Goal: Transaction & Acquisition: Purchase product/service

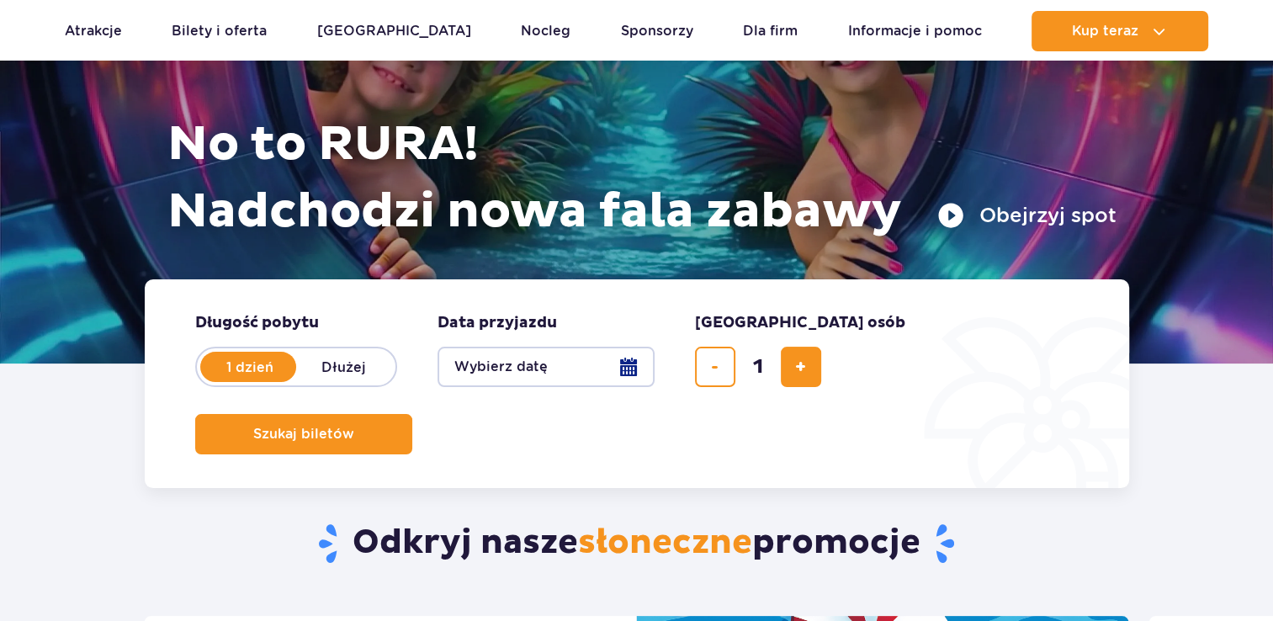
scroll to position [168, 0]
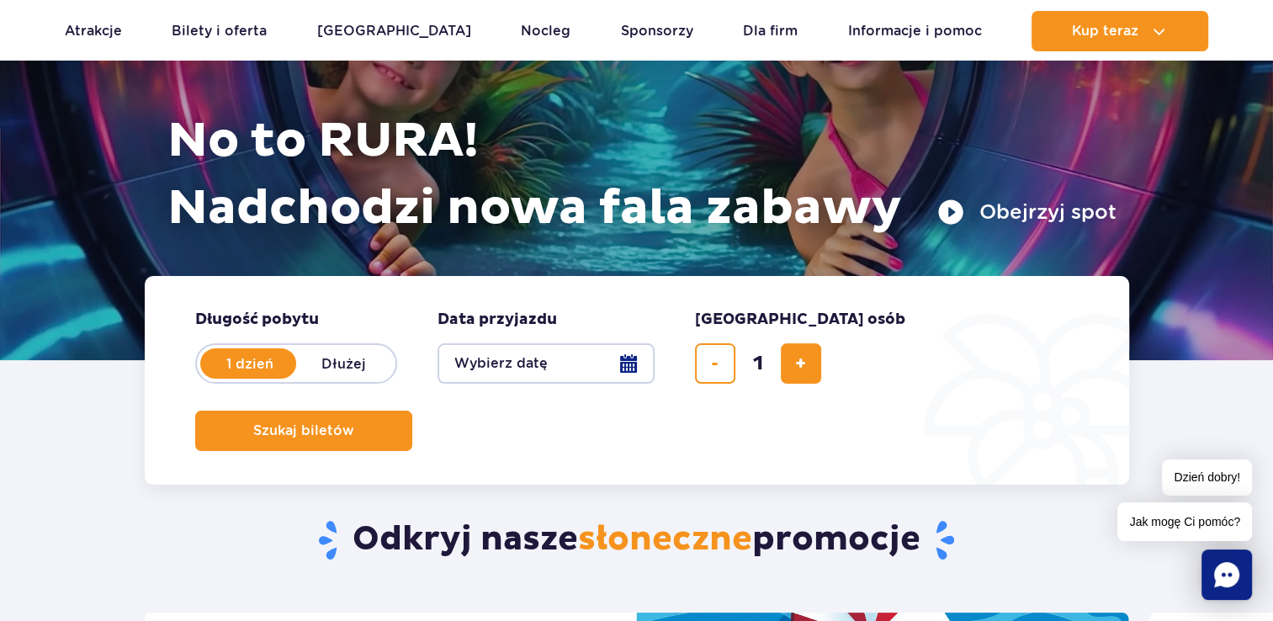
click at [623, 359] on button "Wybierz datę" at bounding box center [546, 363] width 217 height 40
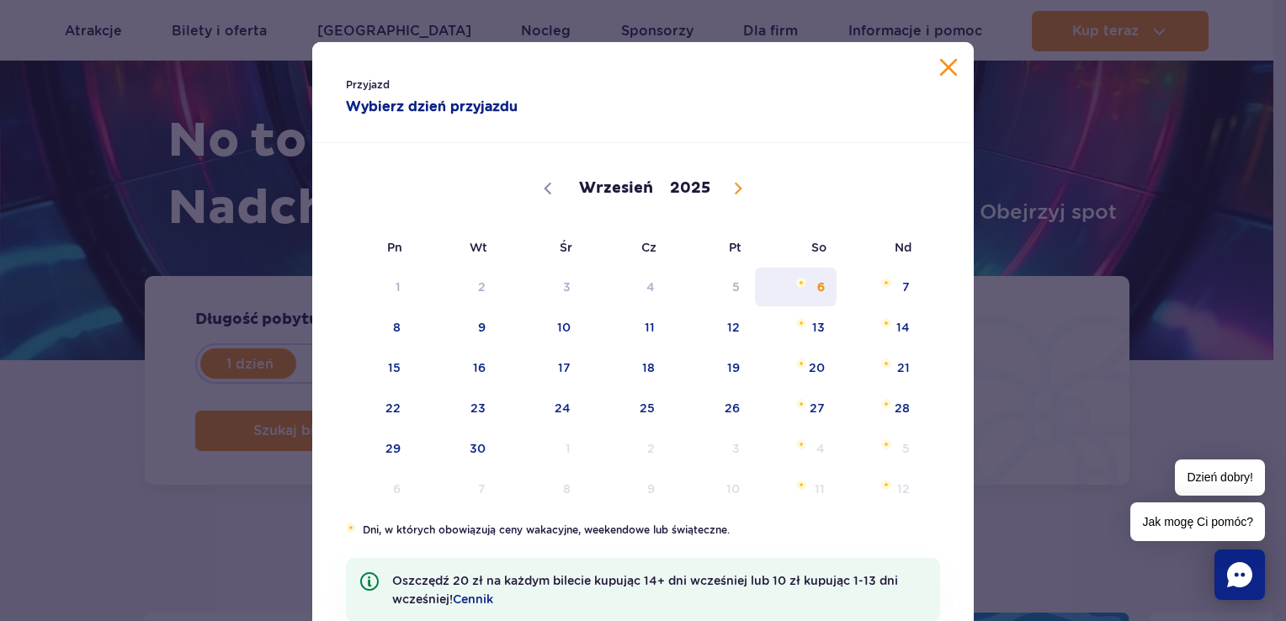
click at [813, 290] on span "6" at bounding box center [795, 287] width 85 height 39
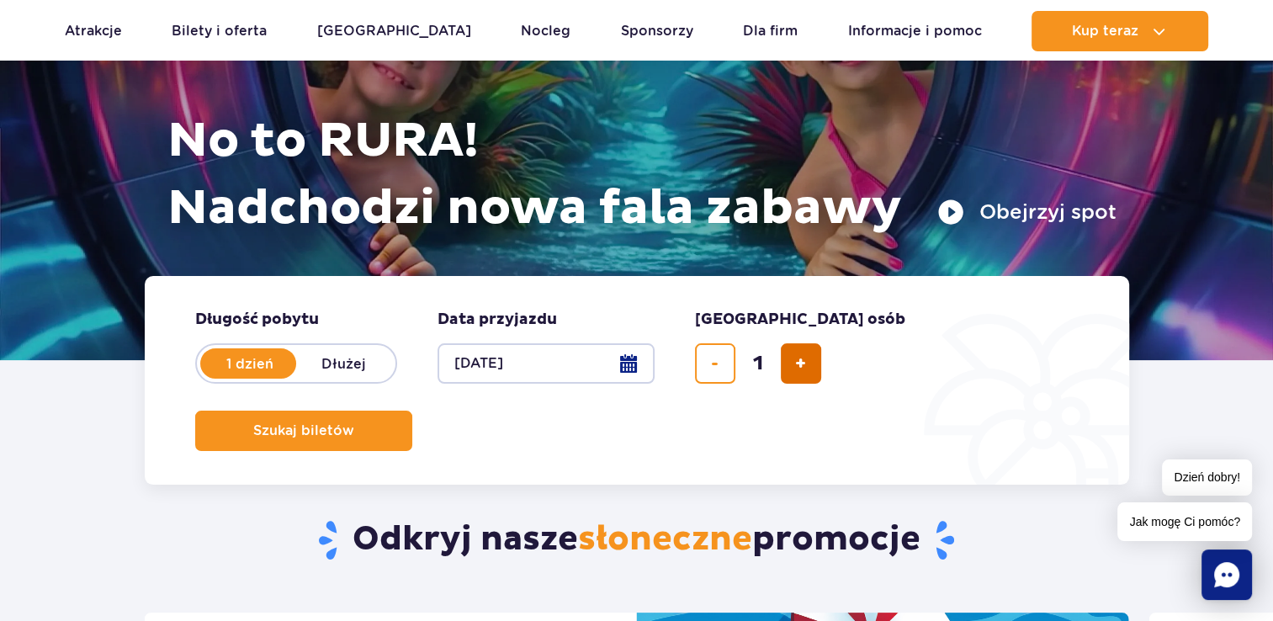
click at [799, 364] on span "dodaj bilet" at bounding box center [800, 364] width 11 height 0
type input "2"
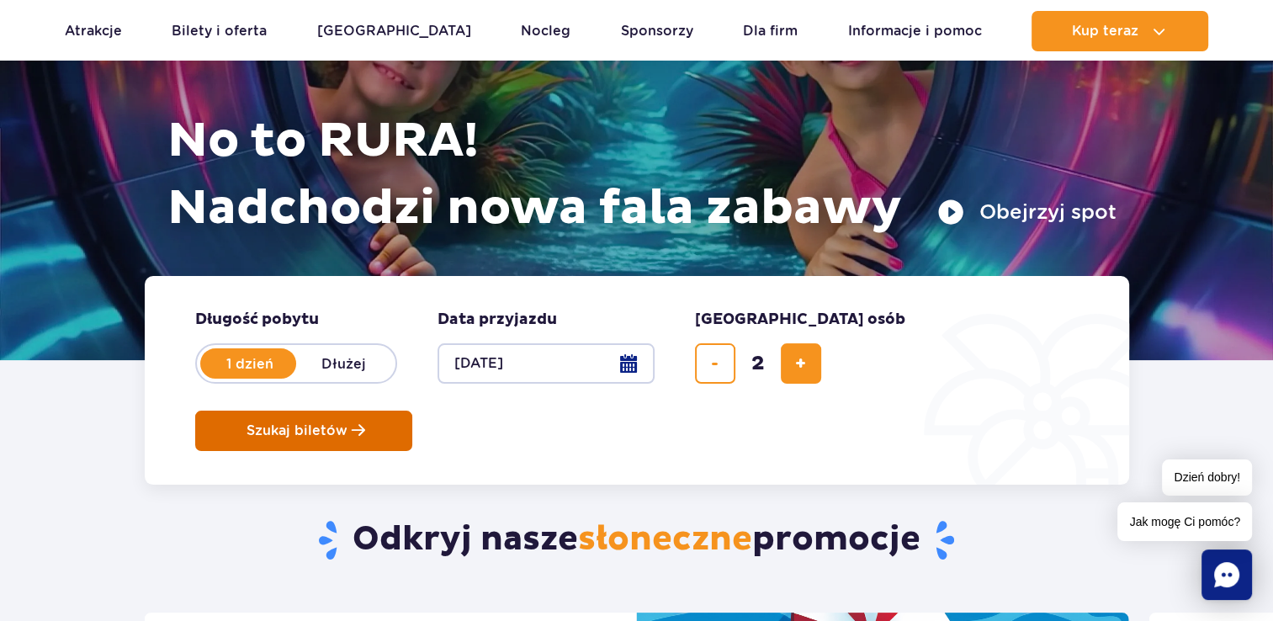
click at [348, 423] on span "Szukaj biletów" at bounding box center [297, 430] width 101 height 15
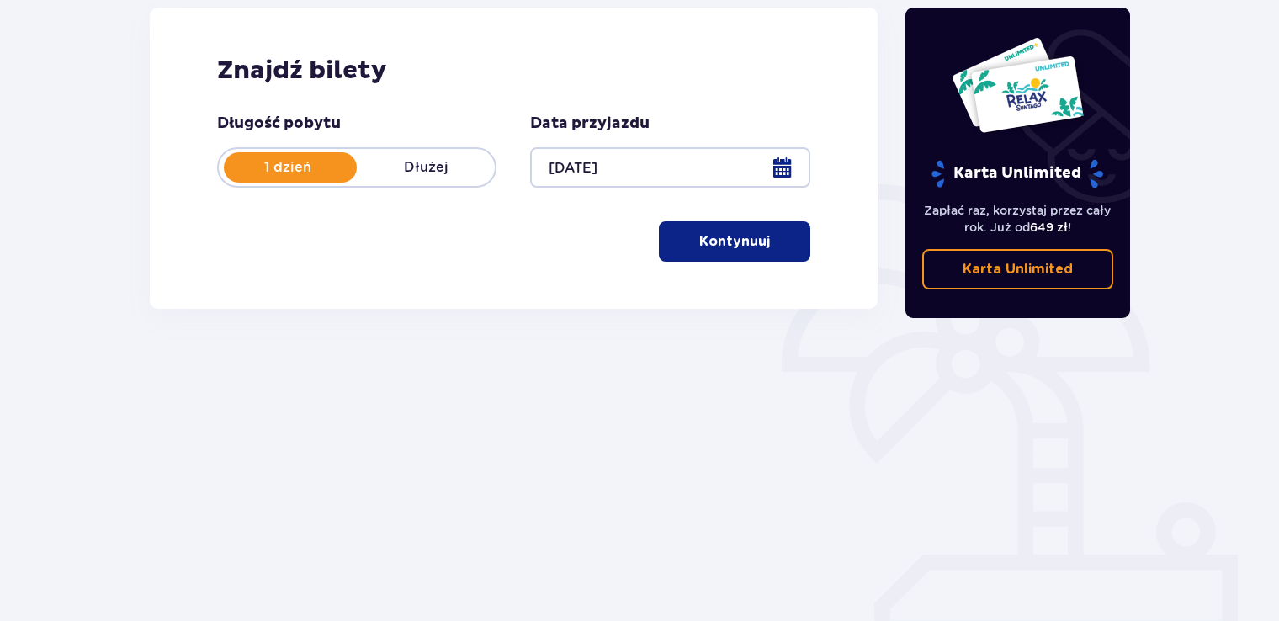
scroll to position [236, 0]
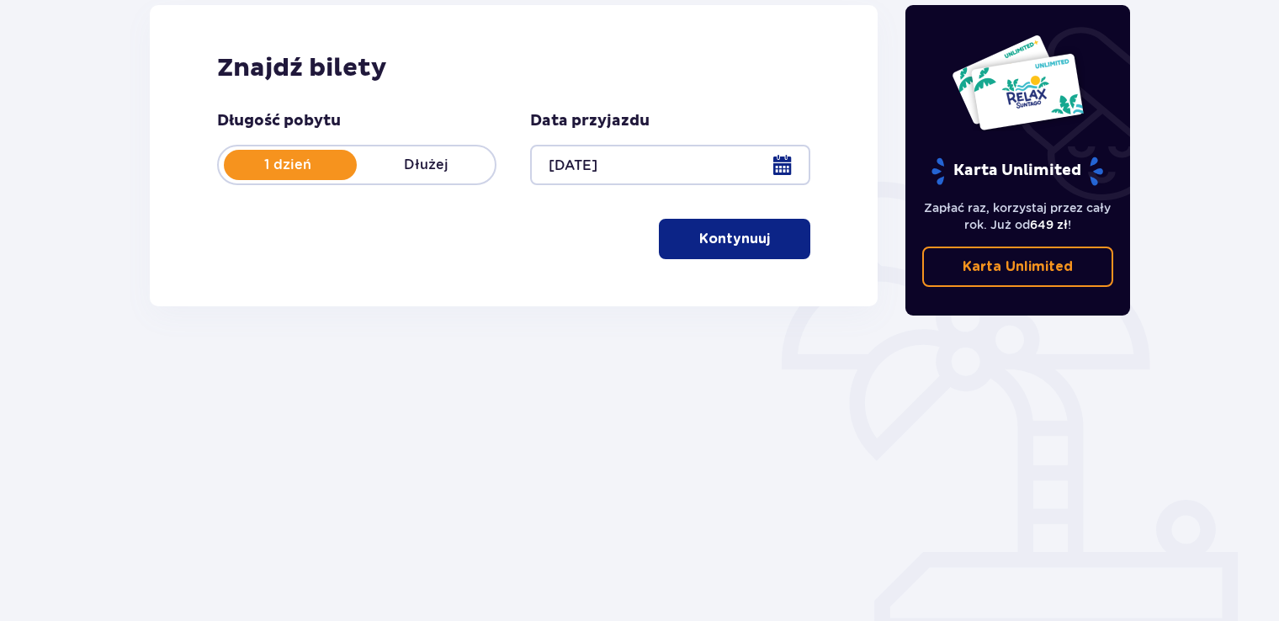
click at [707, 240] on p "Kontynuuj" at bounding box center [734, 239] width 71 height 19
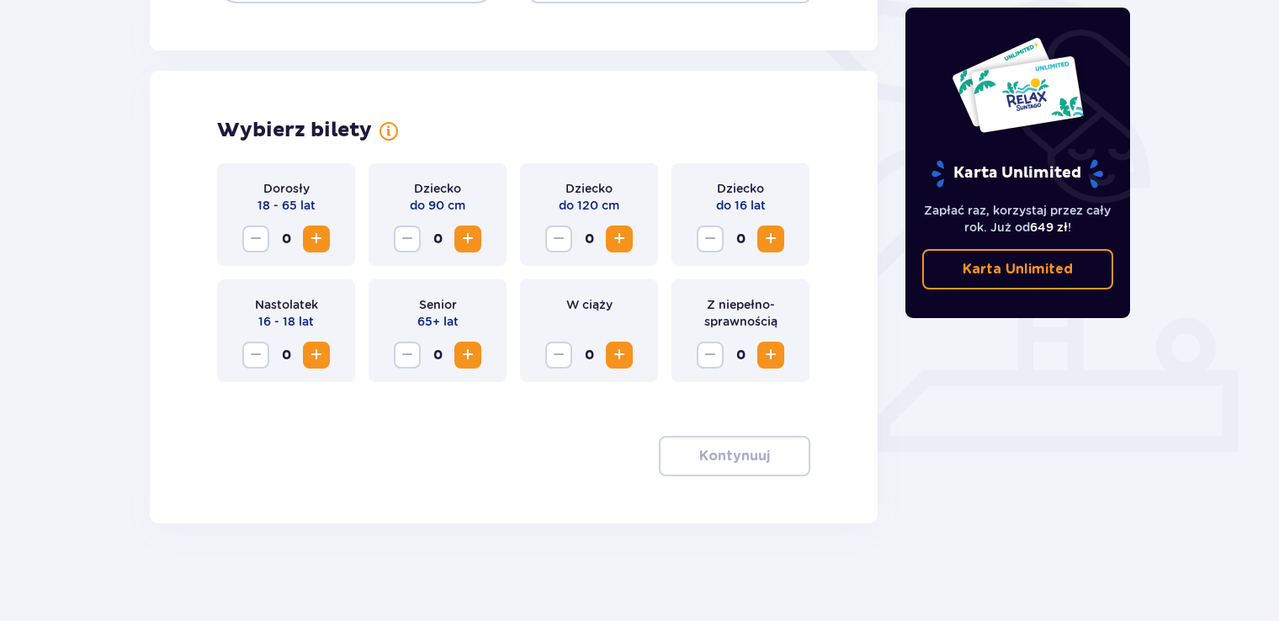
scroll to position [421, 0]
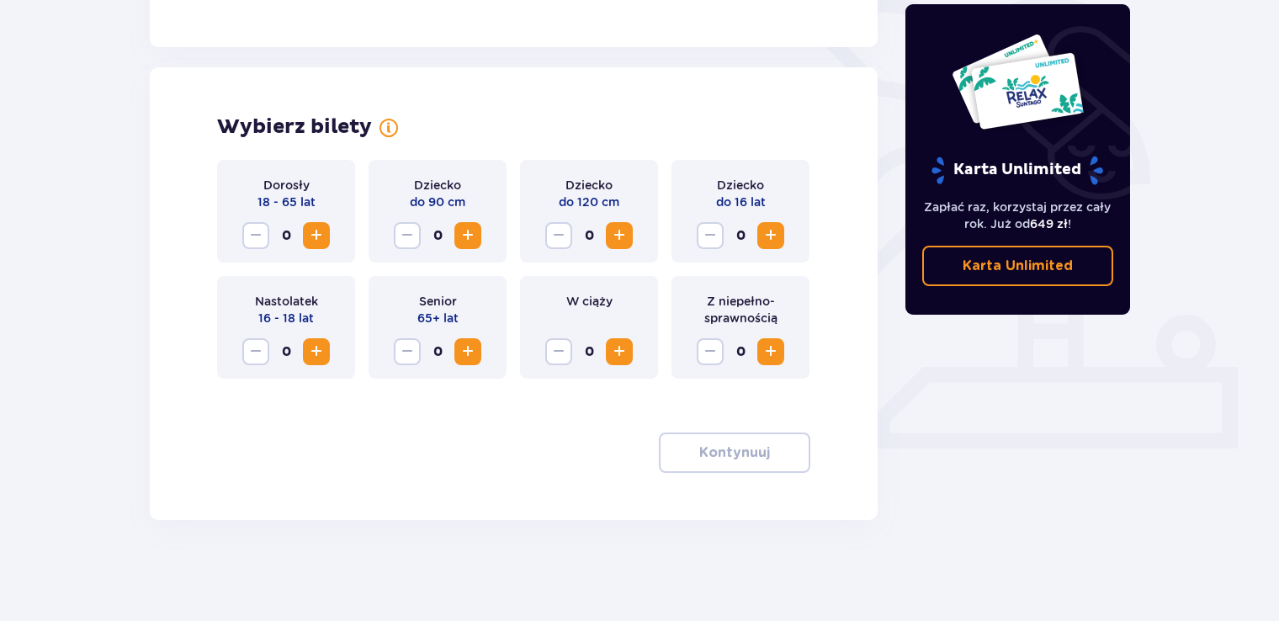
click at [473, 236] on span "Increase" at bounding box center [468, 236] width 20 height 20
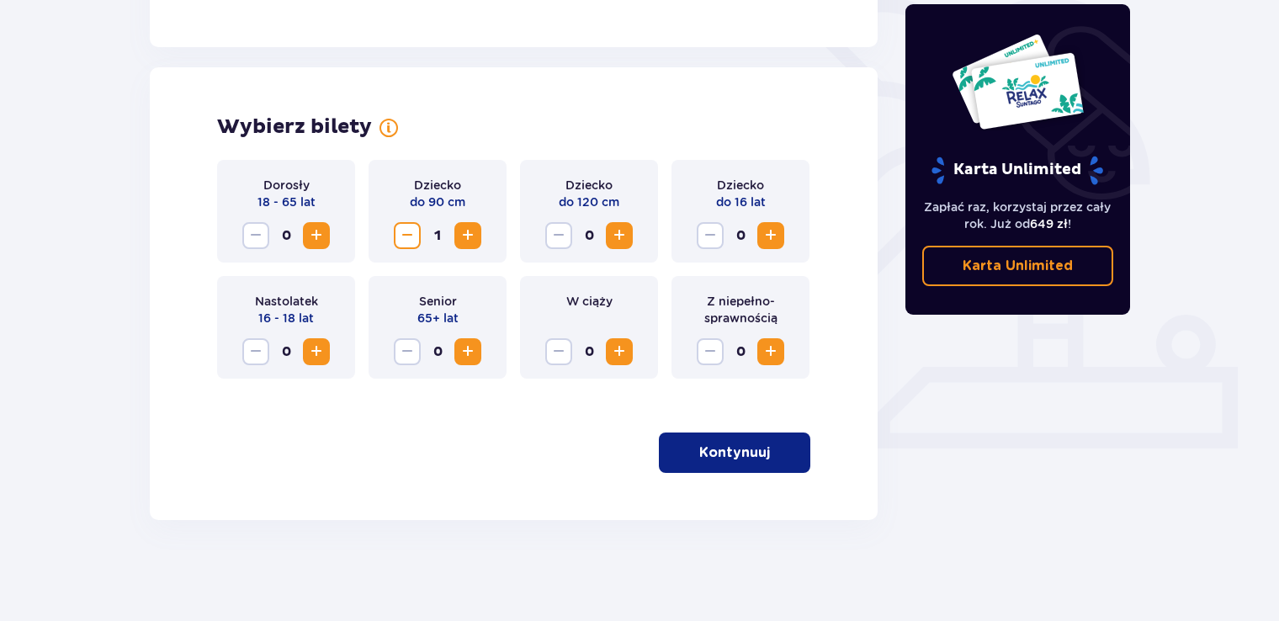
click at [314, 234] on span "Increase" at bounding box center [316, 236] width 20 height 20
click at [736, 454] on p "Kontynuuj" at bounding box center [734, 453] width 71 height 19
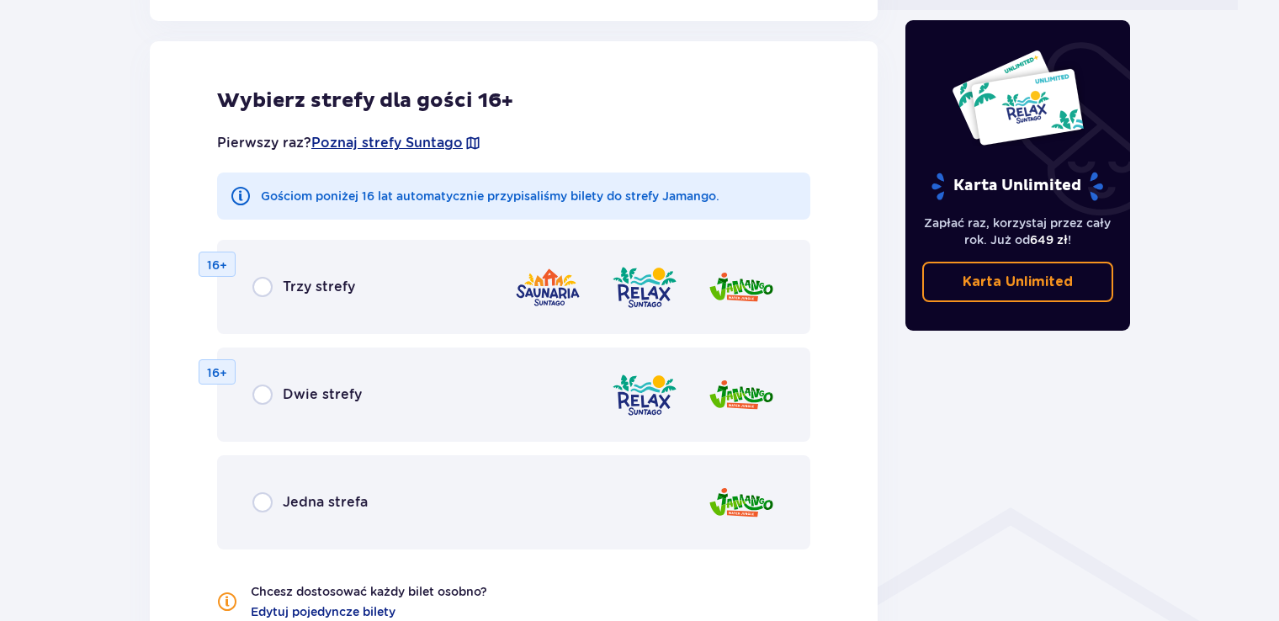
scroll to position [860, 0]
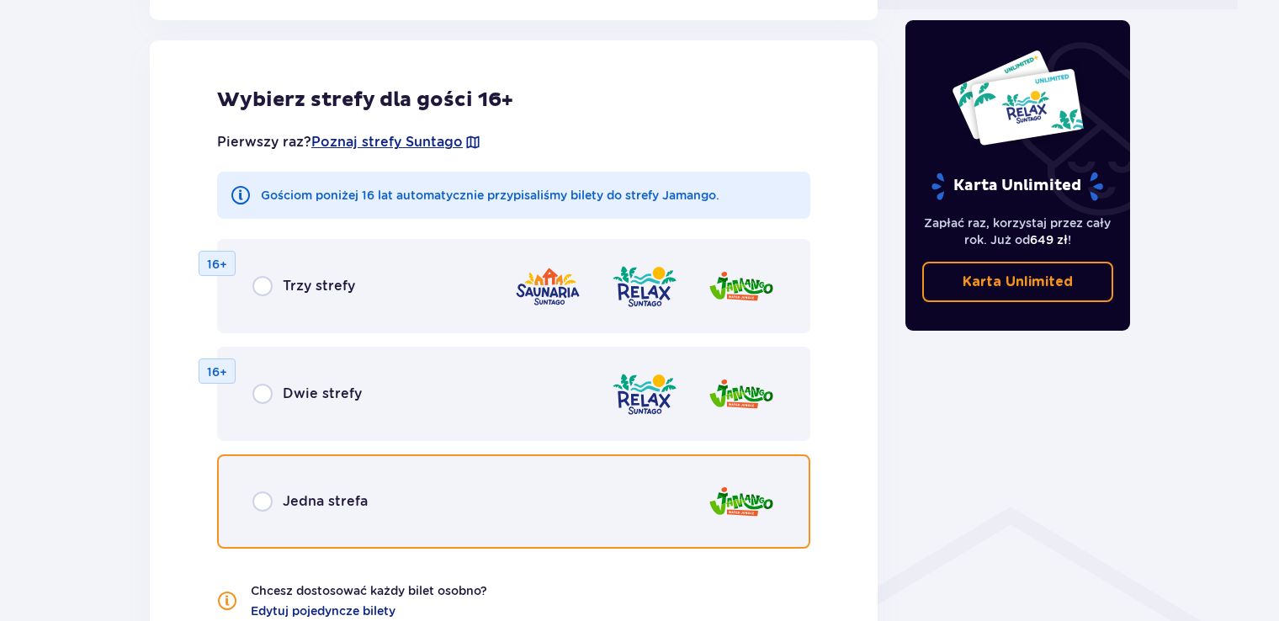
click at [259, 505] on input "radio" at bounding box center [262, 501] width 20 height 20
radio input "true"
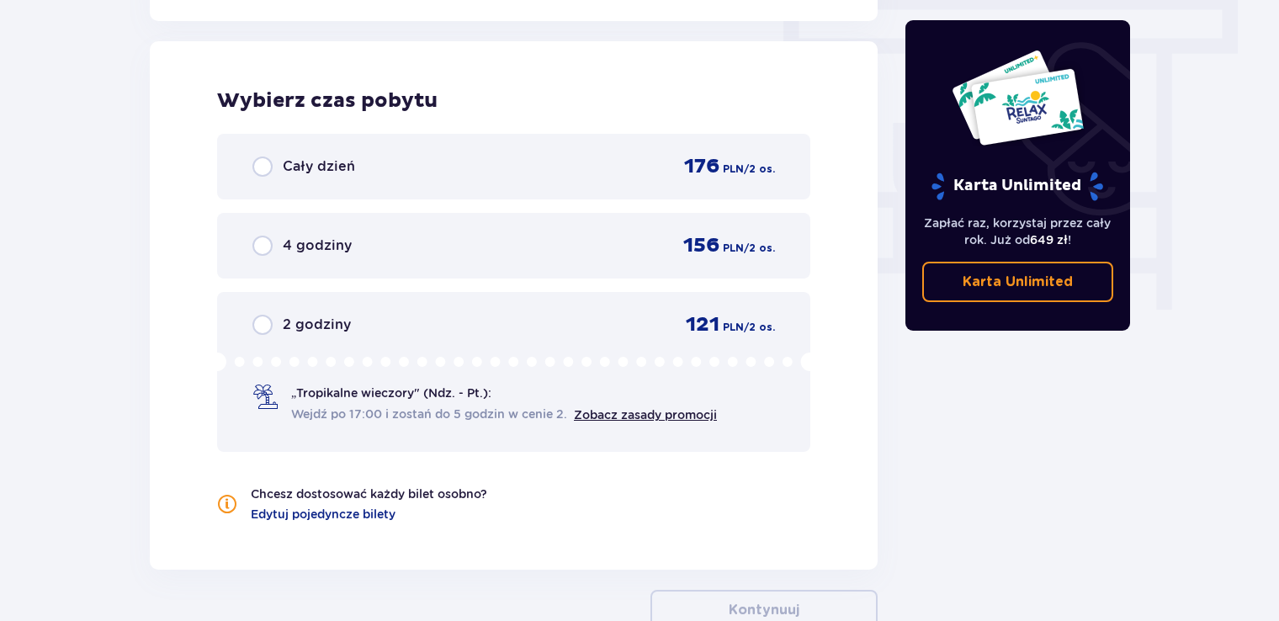
scroll to position [1506, 0]
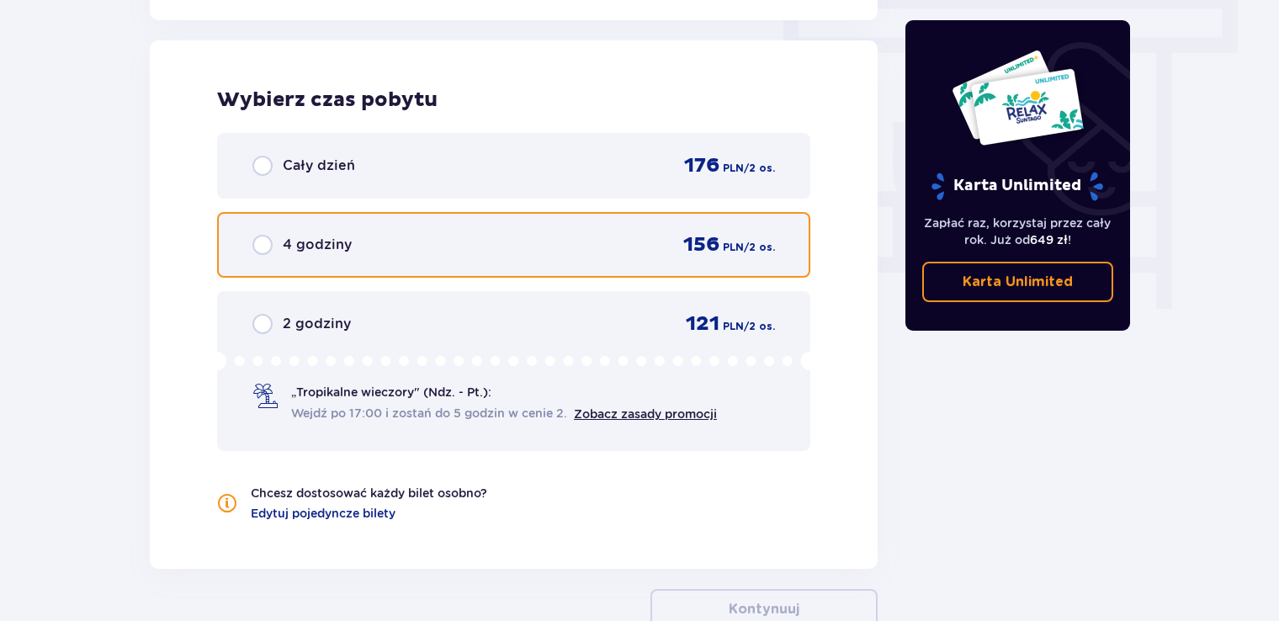
click at [267, 243] on input "radio" at bounding box center [262, 245] width 20 height 20
radio input "true"
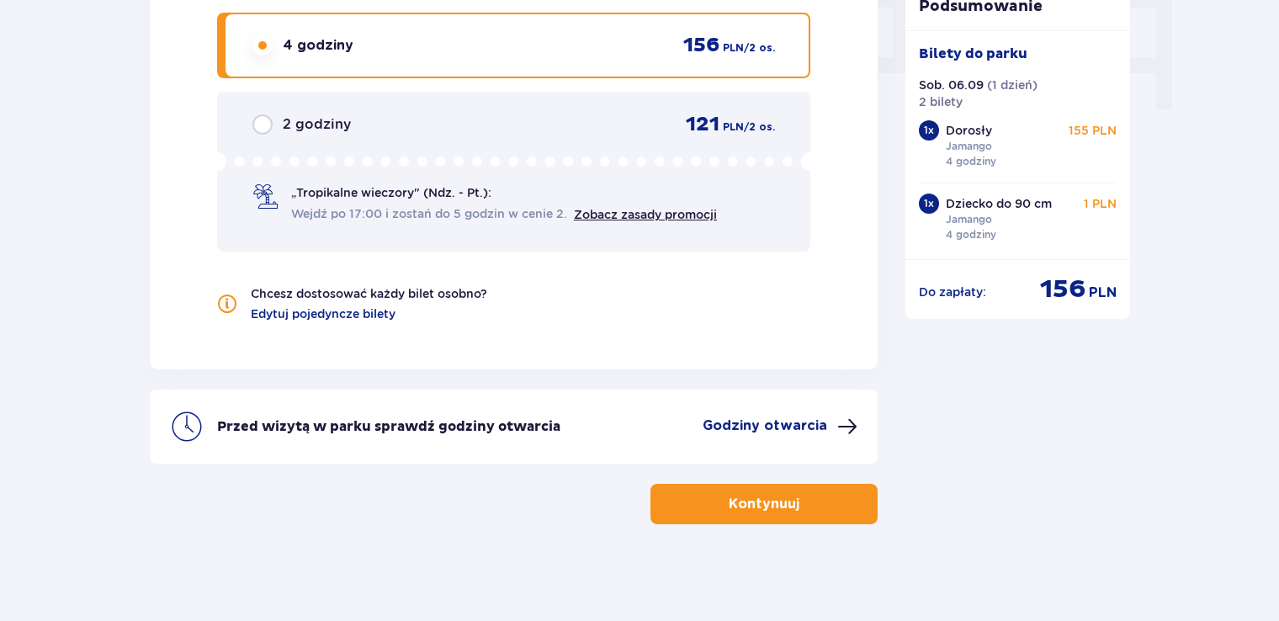
scroll to position [1708, 0]
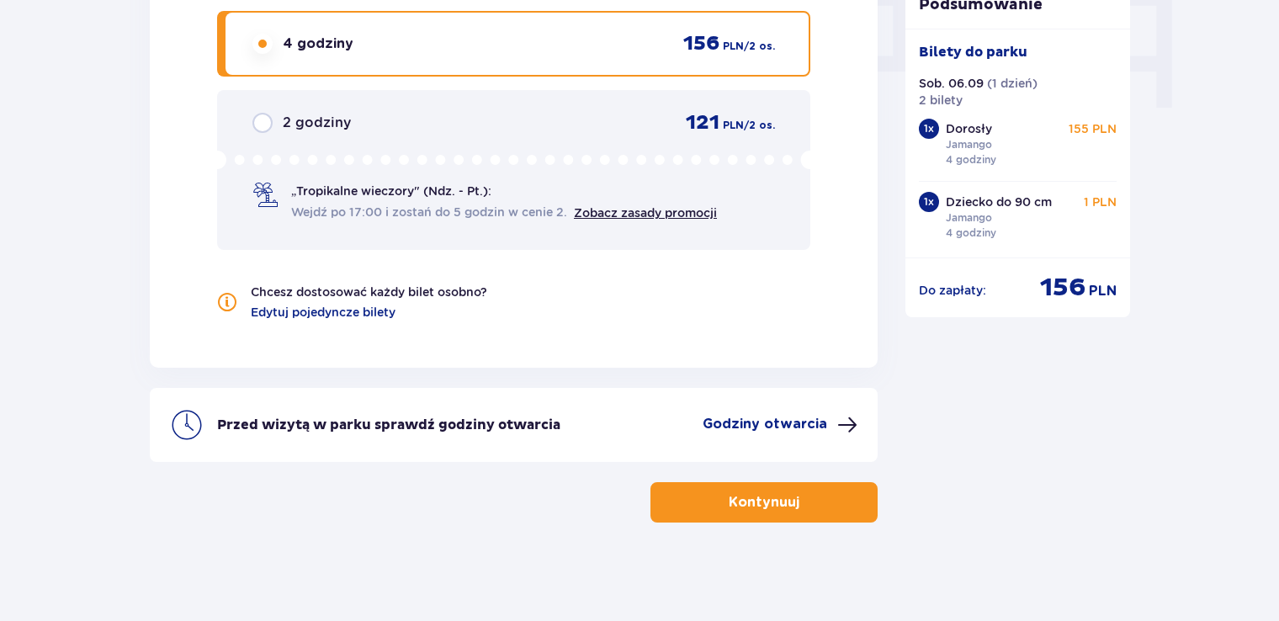
click at [757, 503] on p "Kontynuuj" at bounding box center [764, 502] width 71 height 19
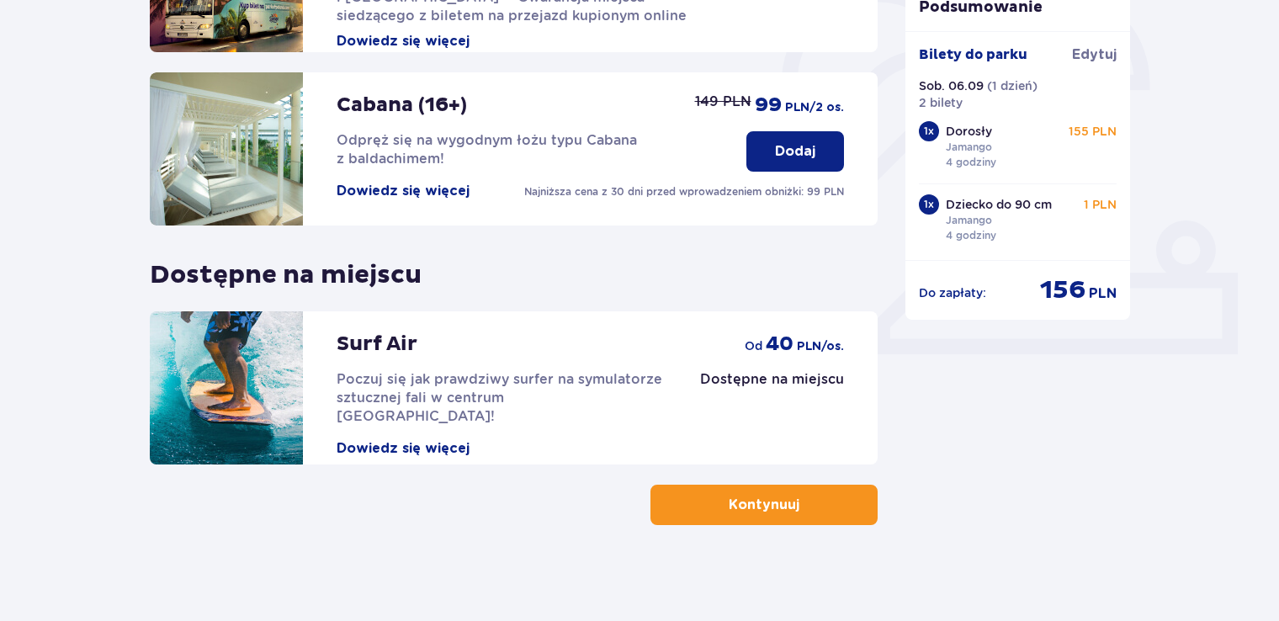
scroll to position [519, 0]
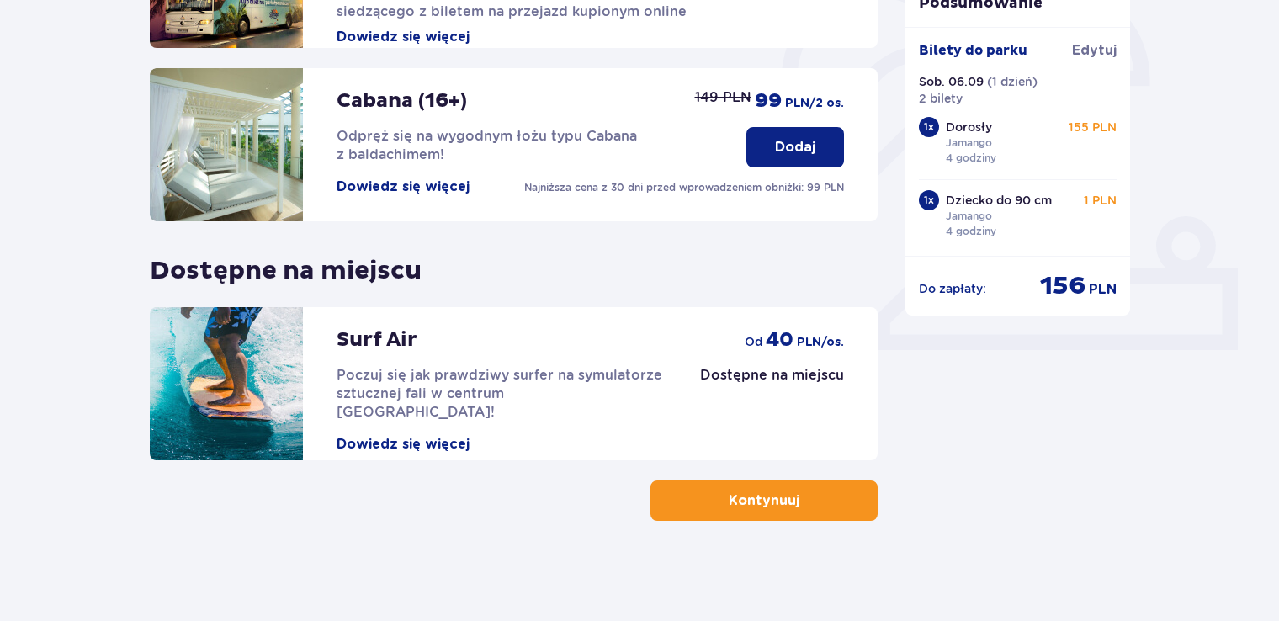
click at [785, 510] on button "Kontynuuj" at bounding box center [764, 501] width 227 height 40
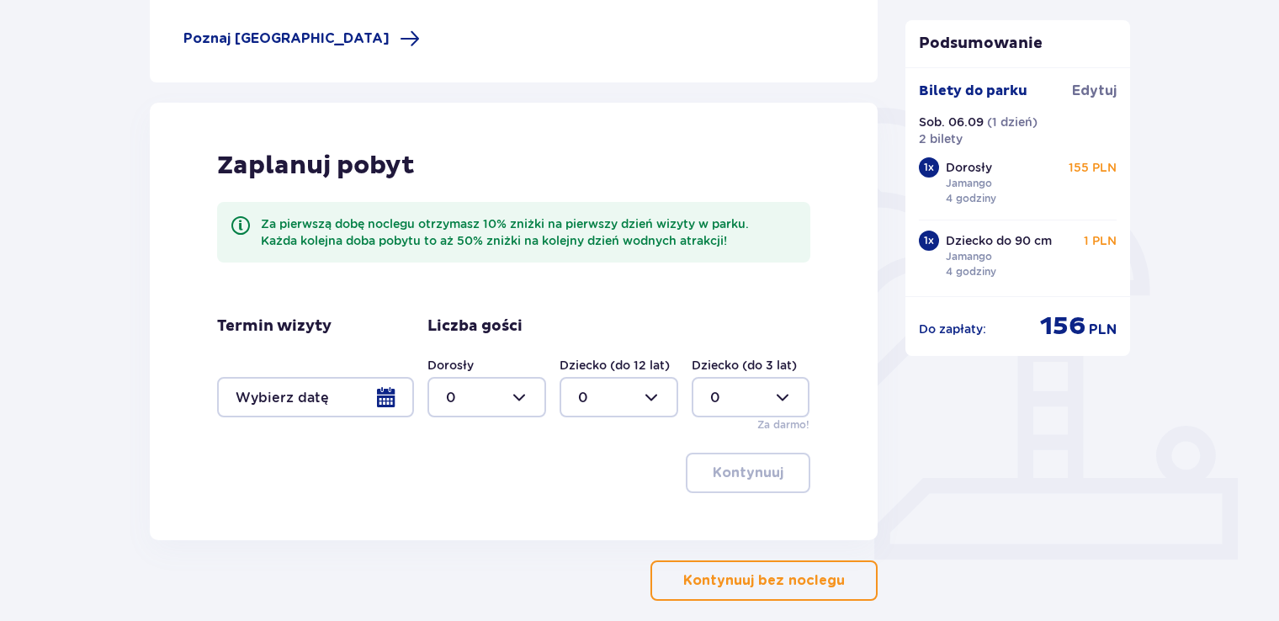
scroll to position [390, 0]
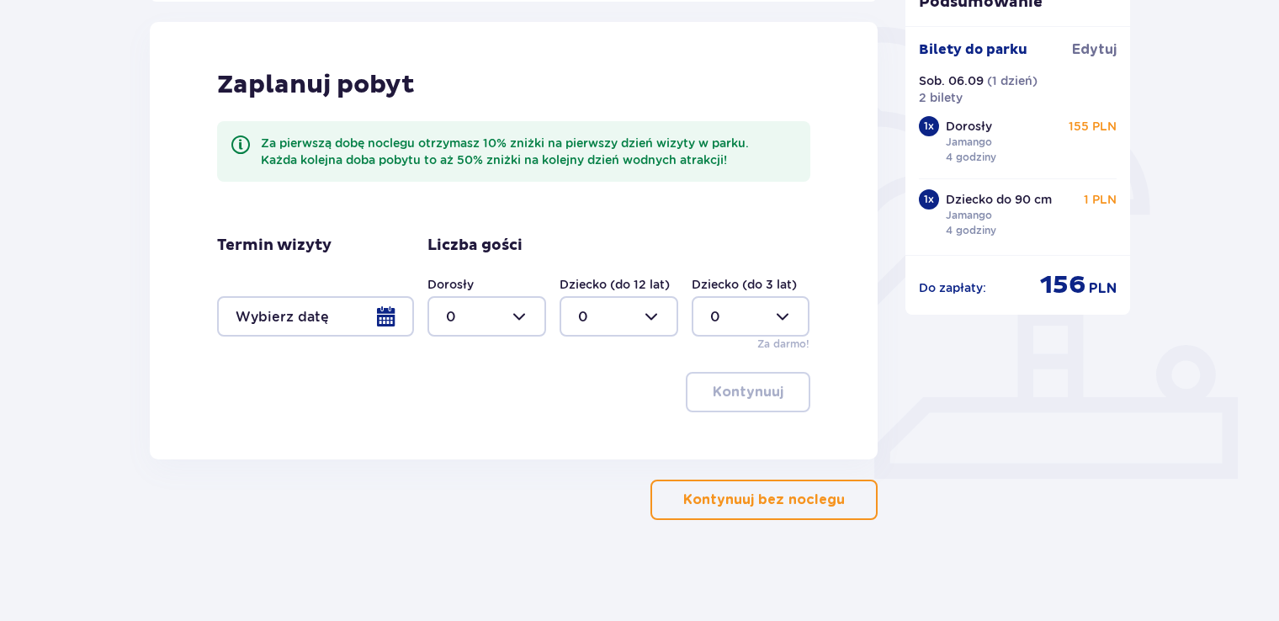
click at [792, 510] on button "Kontynuuj bez noclegu" at bounding box center [764, 500] width 227 height 40
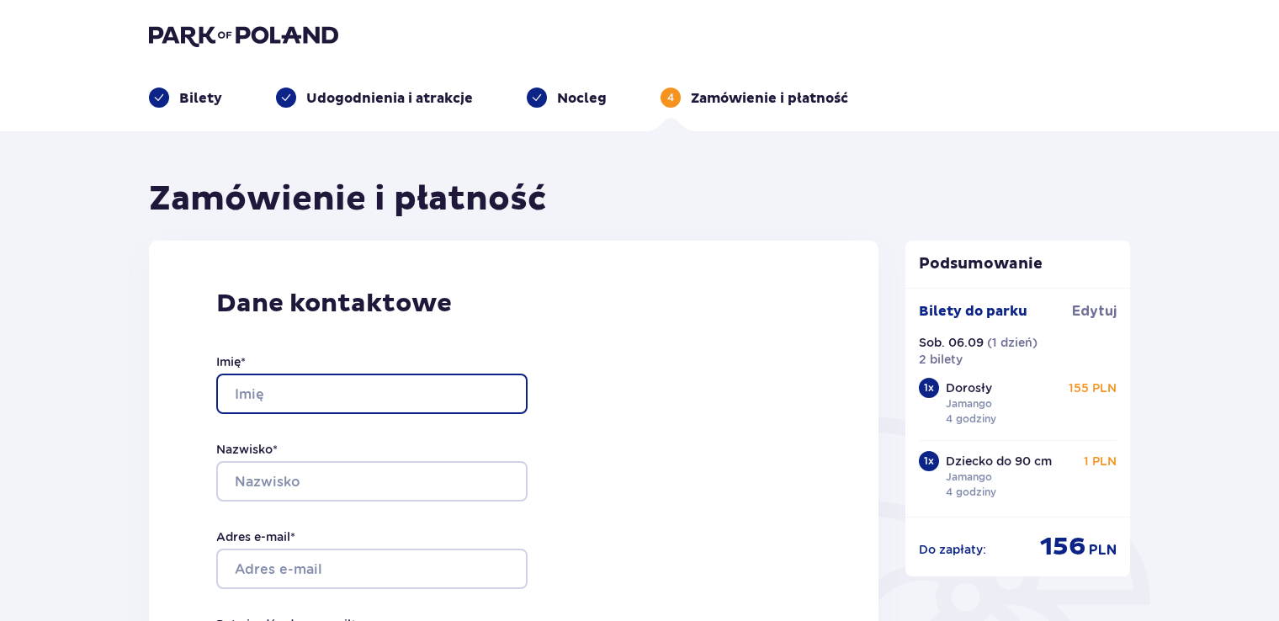
click at [345, 402] on input "Imię *" at bounding box center [371, 394] width 311 height 40
type input "Katarzyna"
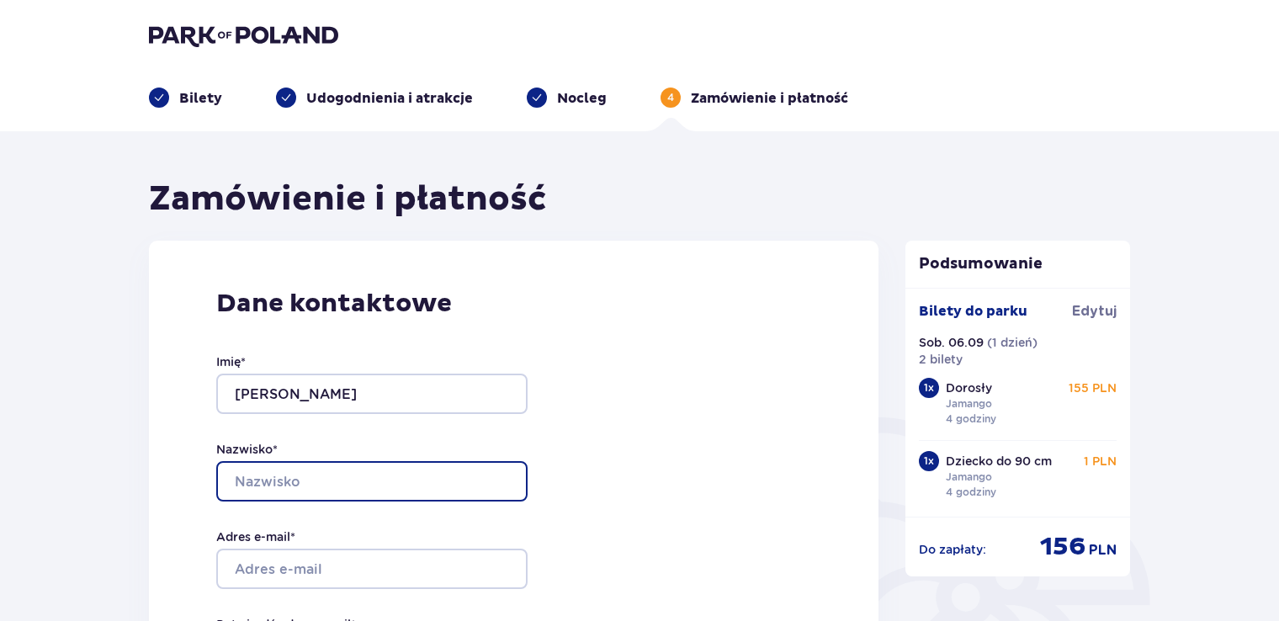
type input "Michalak"
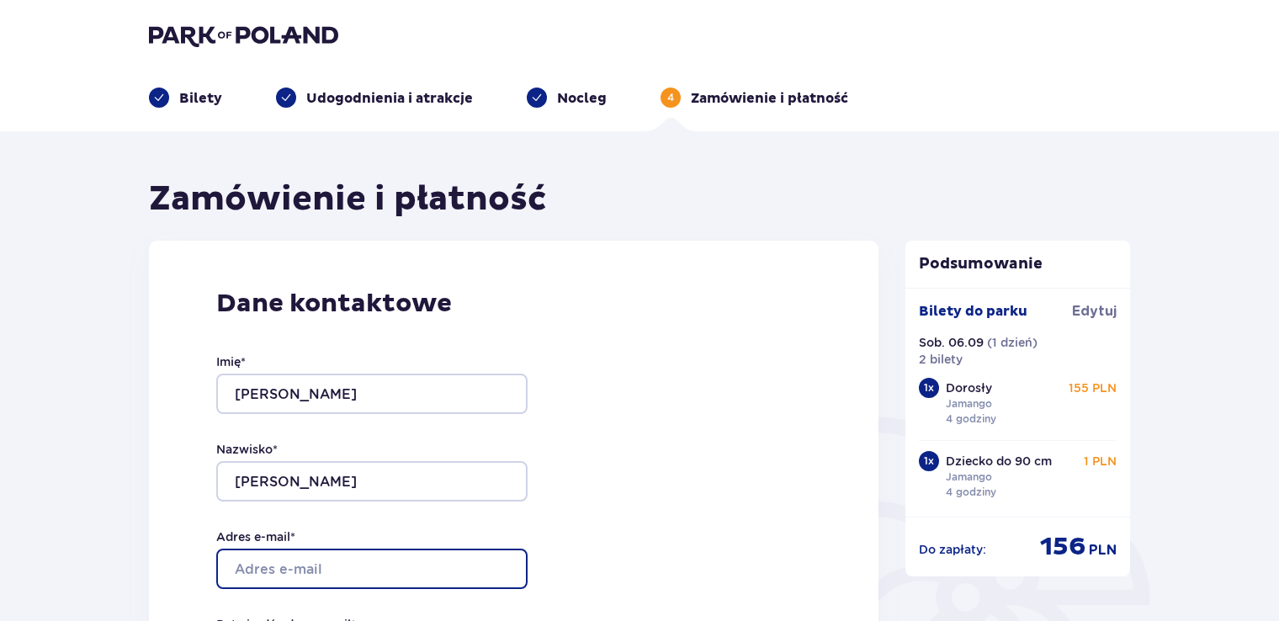
type input "[PERSON_NAME][EMAIL_ADDRESS][DOMAIN_NAME]"
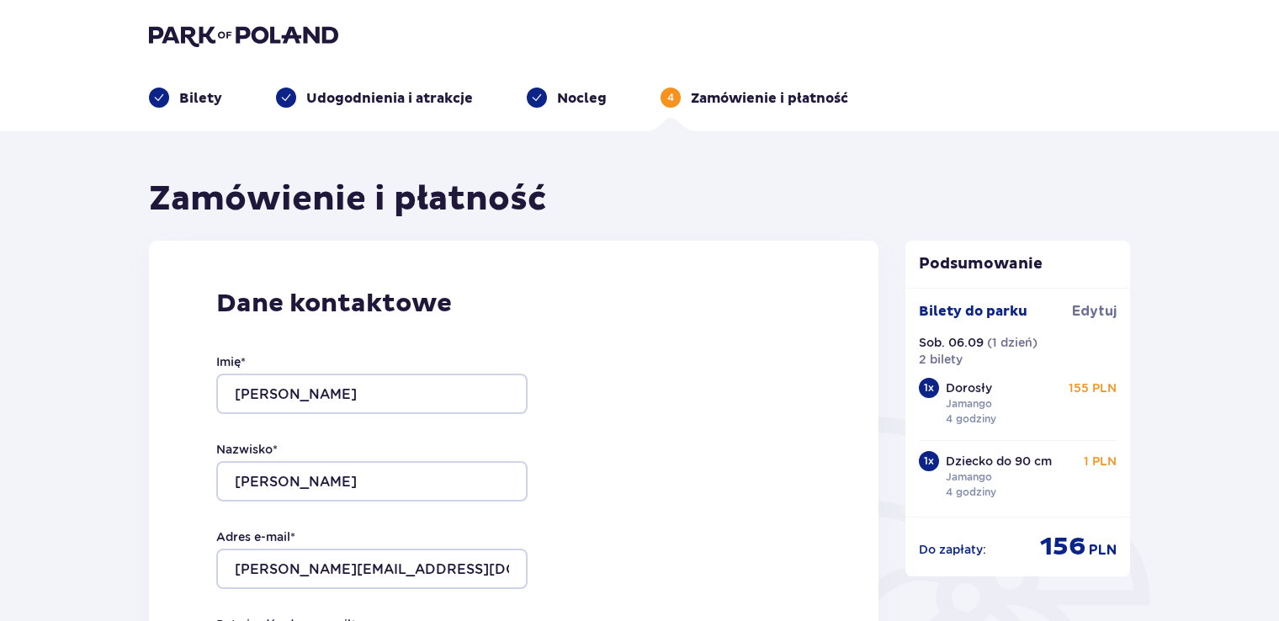
type input "[PERSON_NAME][EMAIL_ADDRESS][DOMAIN_NAME]"
type input "791767942"
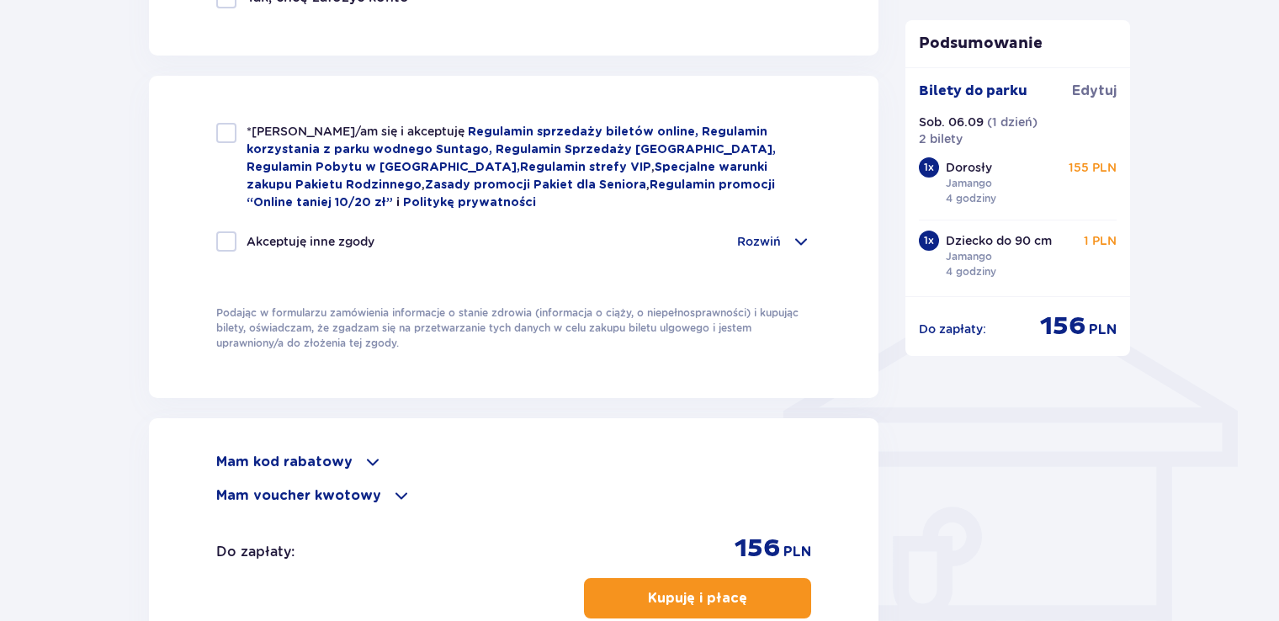
scroll to position [1094, 0]
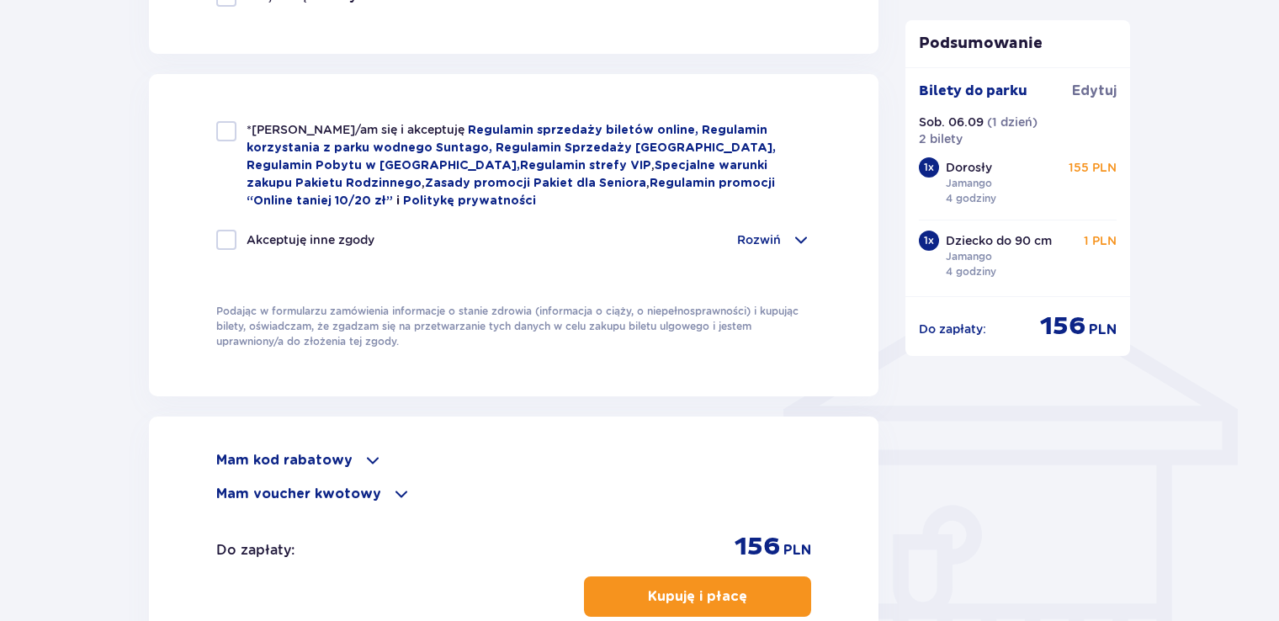
click at [220, 129] on div at bounding box center [226, 131] width 20 height 20
checkbox input "true"
click at [681, 599] on p "Kupuję i płacę" at bounding box center [697, 596] width 99 height 19
